Goal: Browse casually

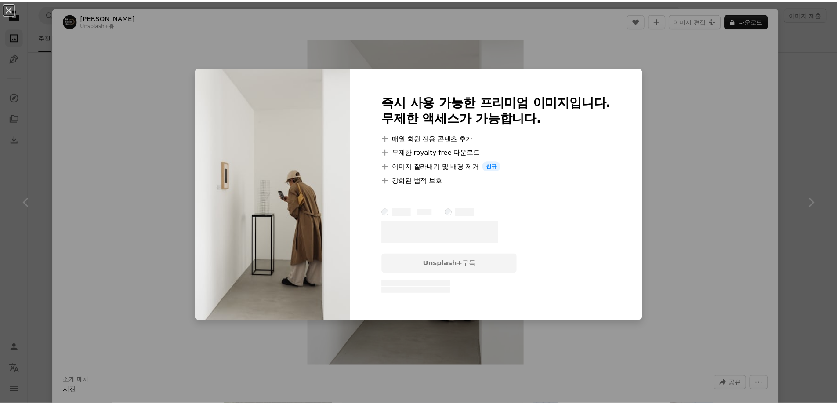
scroll to position [220, 0]
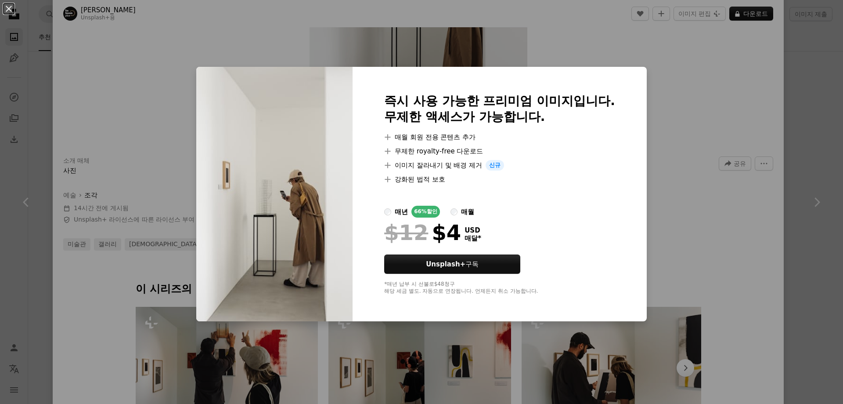
click at [712, 111] on div "An X shape 즉시 사용 가능한 프리미엄 이미지입니다. 무제한 액세스가 가능합니다. A plus sign 매월 회원 전용 콘텐츠 추가 A…" at bounding box center [421, 202] width 843 height 404
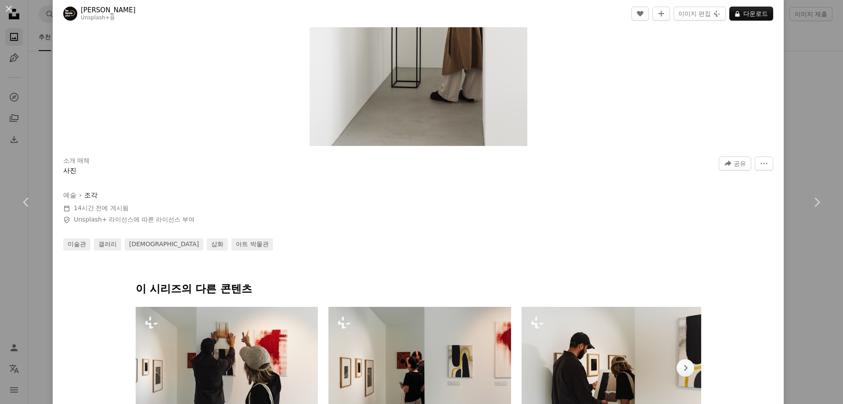
click at [808, 97] on div "An X shape Chevron left Chevron right [PERSON_NAME] Unsplash+ 용 A heart A plus …" at bounding box center [421, 202] width 843 height 404
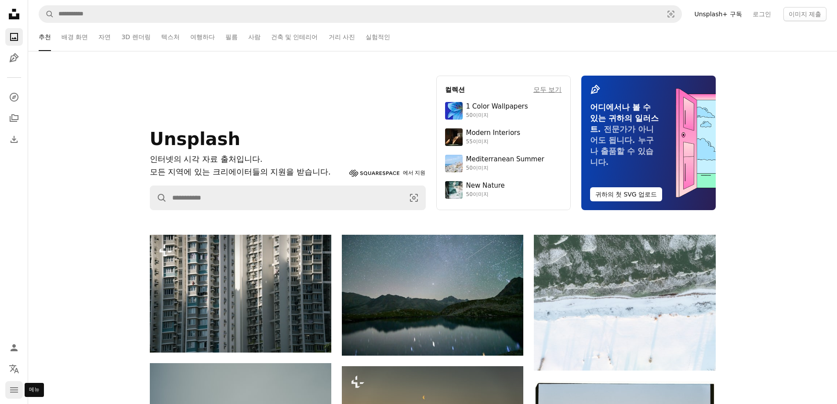
click at [13, 385] on icon "navigation menu" at bounding box center [14, 389] width 11 height 11
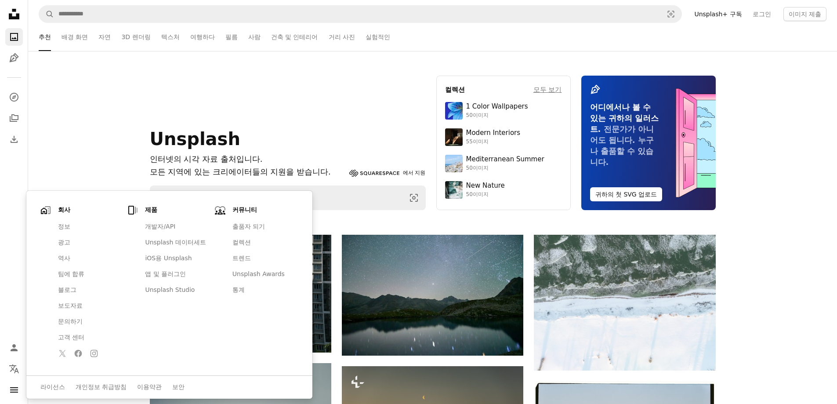
click at [268, 95] on div "Unsplash 인터넷의 시각 자료 출처입니다. 모든 지역에 있는 크리에이터들의 지원을 받습니다. Squarespace 에서 지원 A magn…" at bounding box center [288, 143] width 276 height 134
